Goal: Find contact information: Find contact information

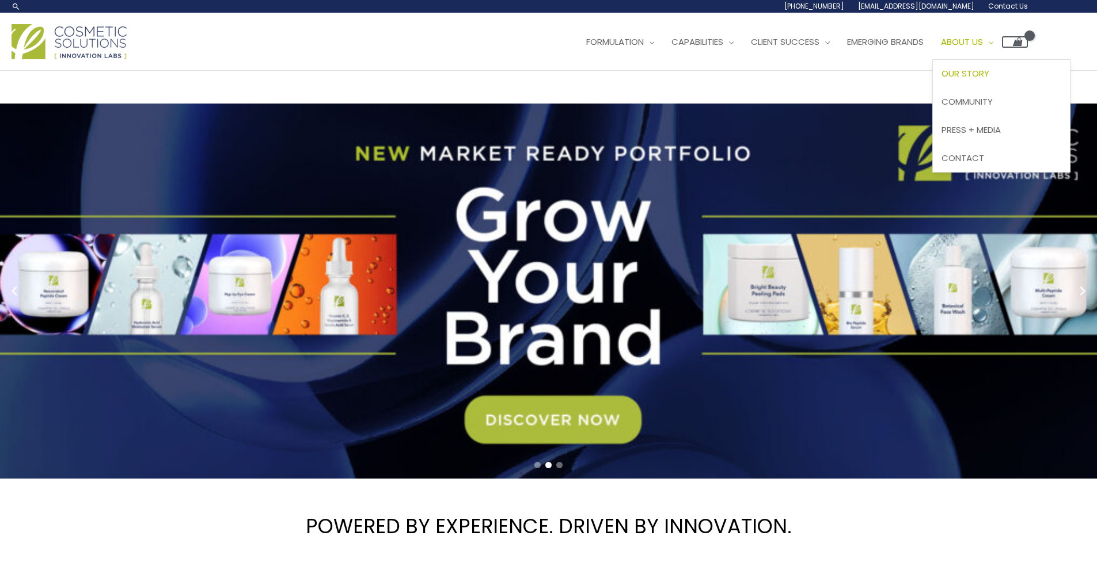
click at [974, 78] on span "Our Story" at bounding box center [965, 73] width 48 height 12
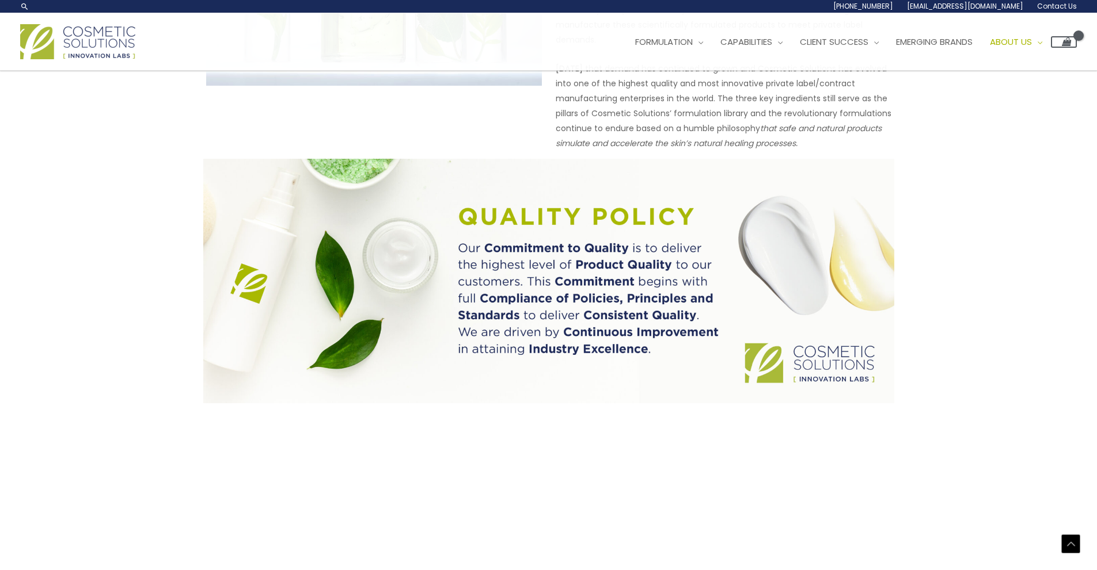
scroll to position [608, 0]
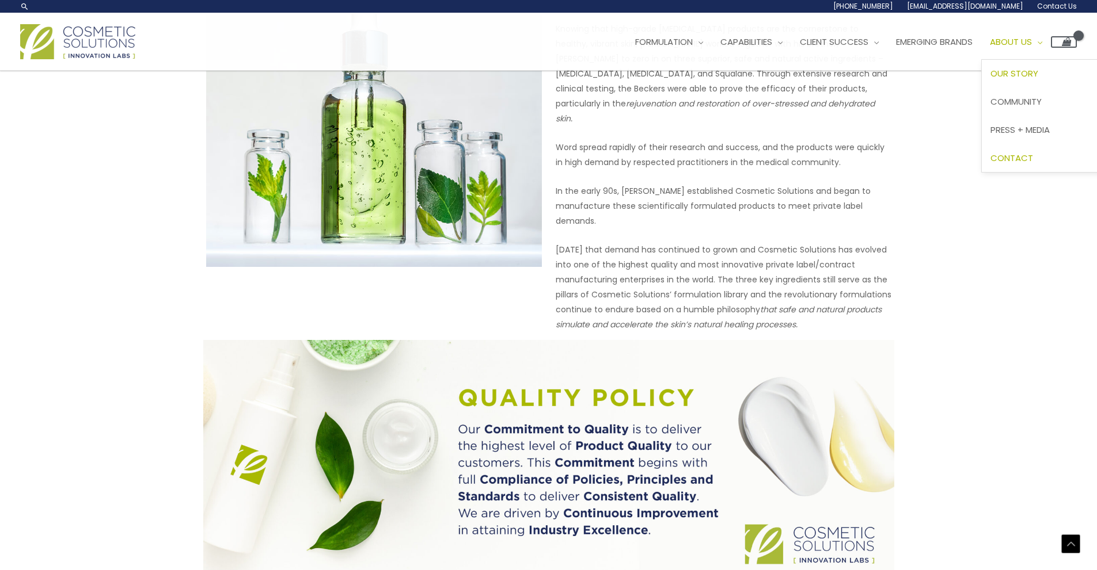
click at [1023, 166] on link "Contact" at bounding box center [1049, 158] width 137 height 28
